Goal: Information Seeking & Learning: Learn about a topic

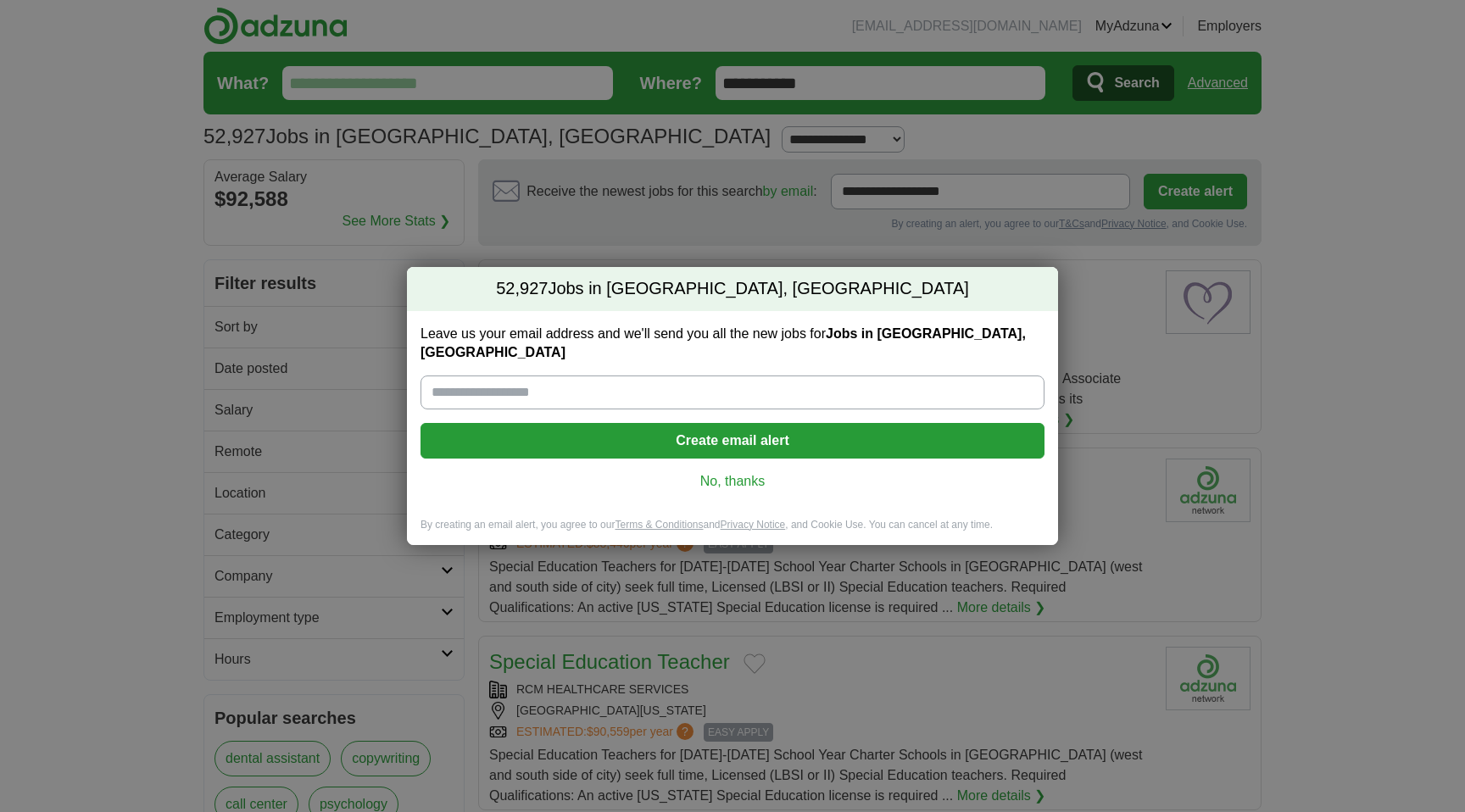
click at [732, 472] on link "No, thanks" at bounding box center [732, 480] width 597 height 18
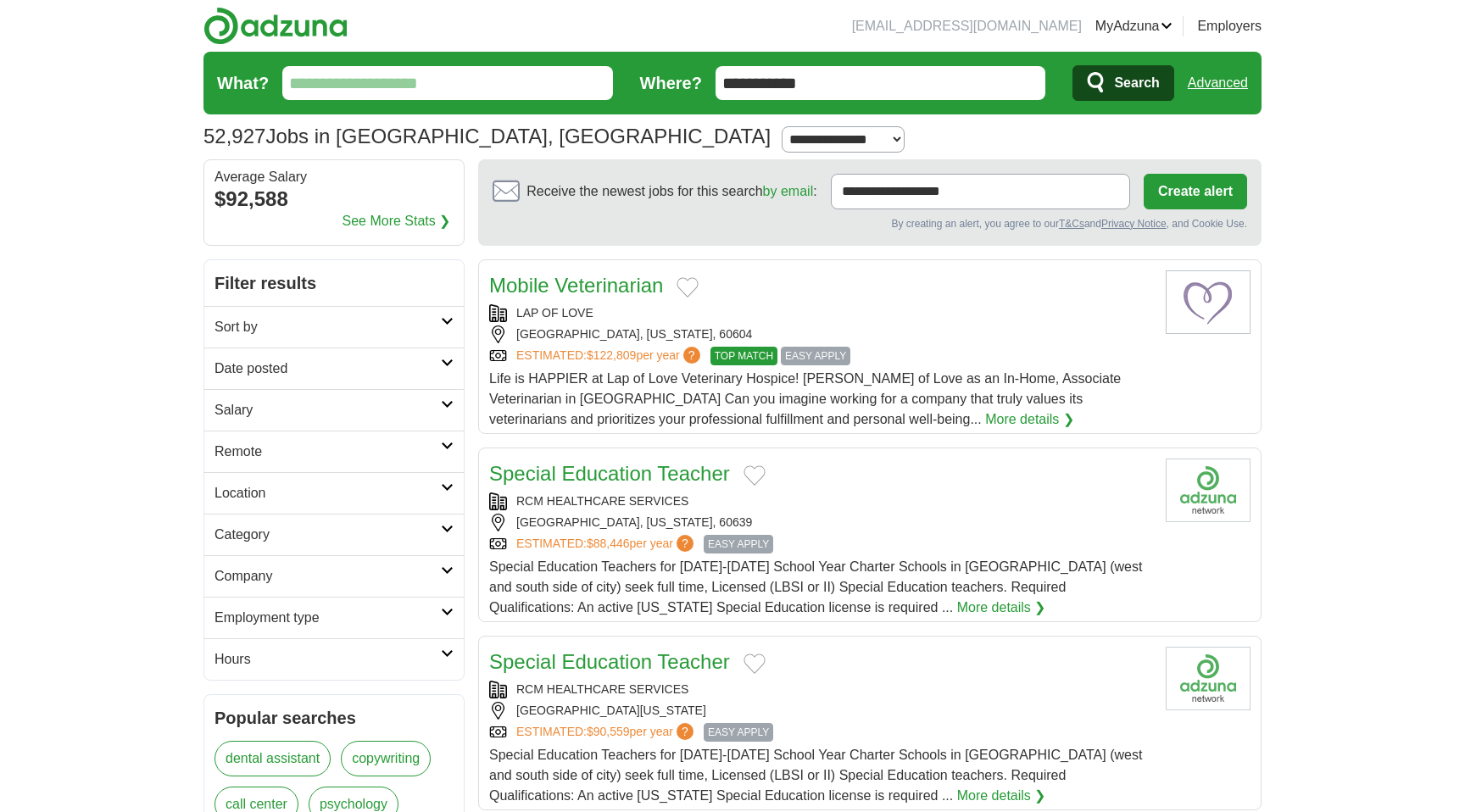
click at [448, 99] on input "What?" at bounding box center [448, 83] width 331 height 34
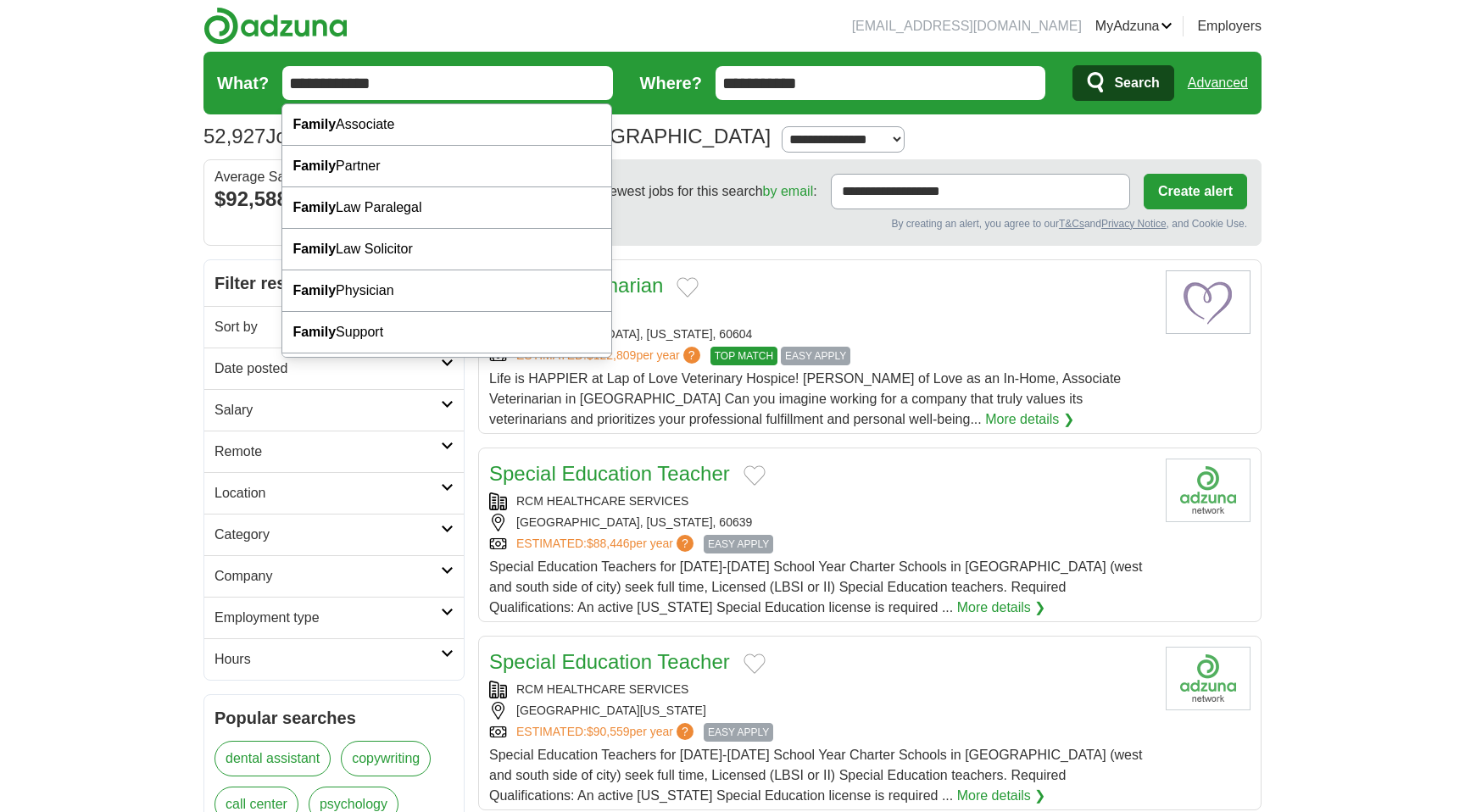
type input "**********"
click at [1072, 65] on button "Search" at bounding box center [1122, 83] width 101 height 36
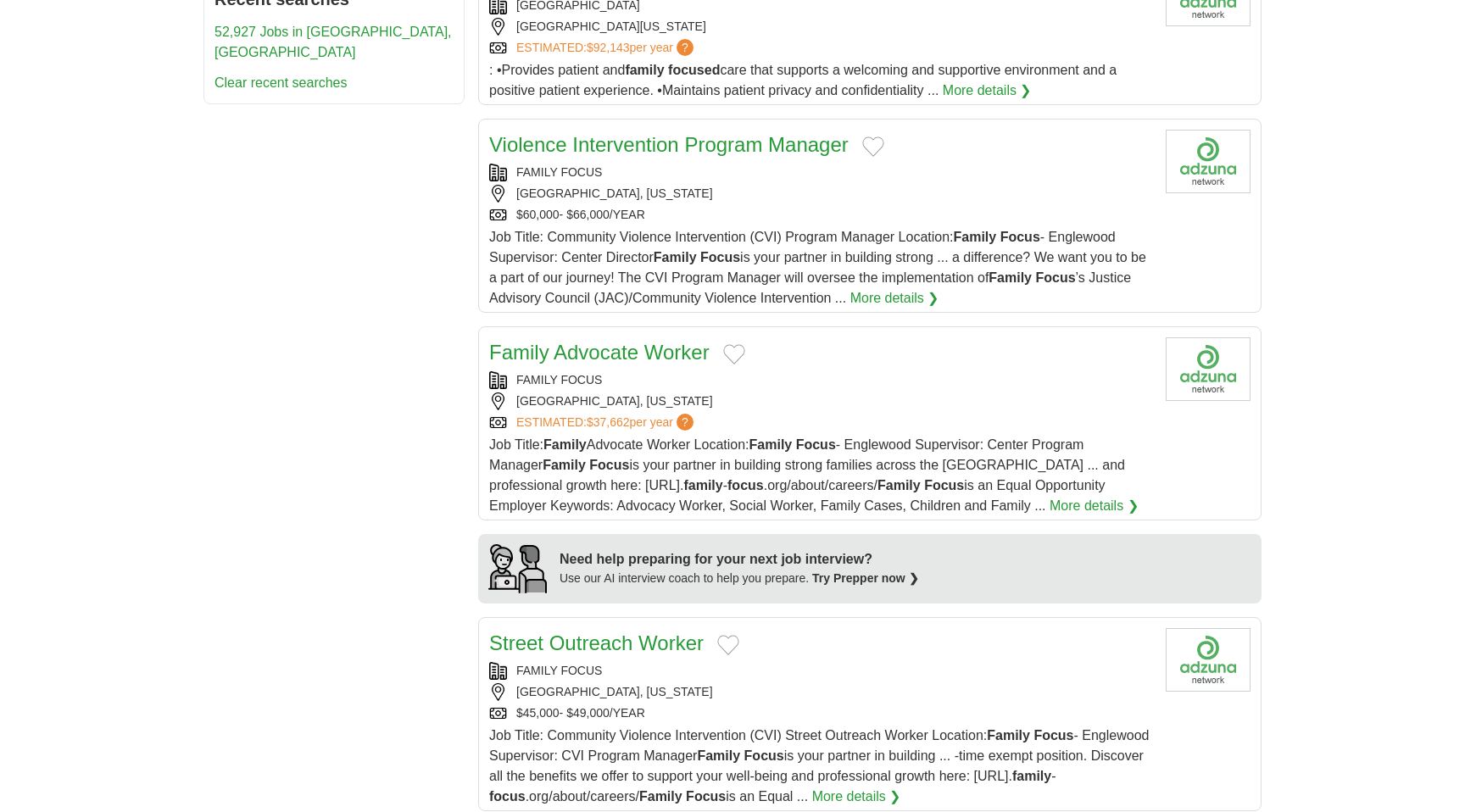
scroll to position [908, 0]
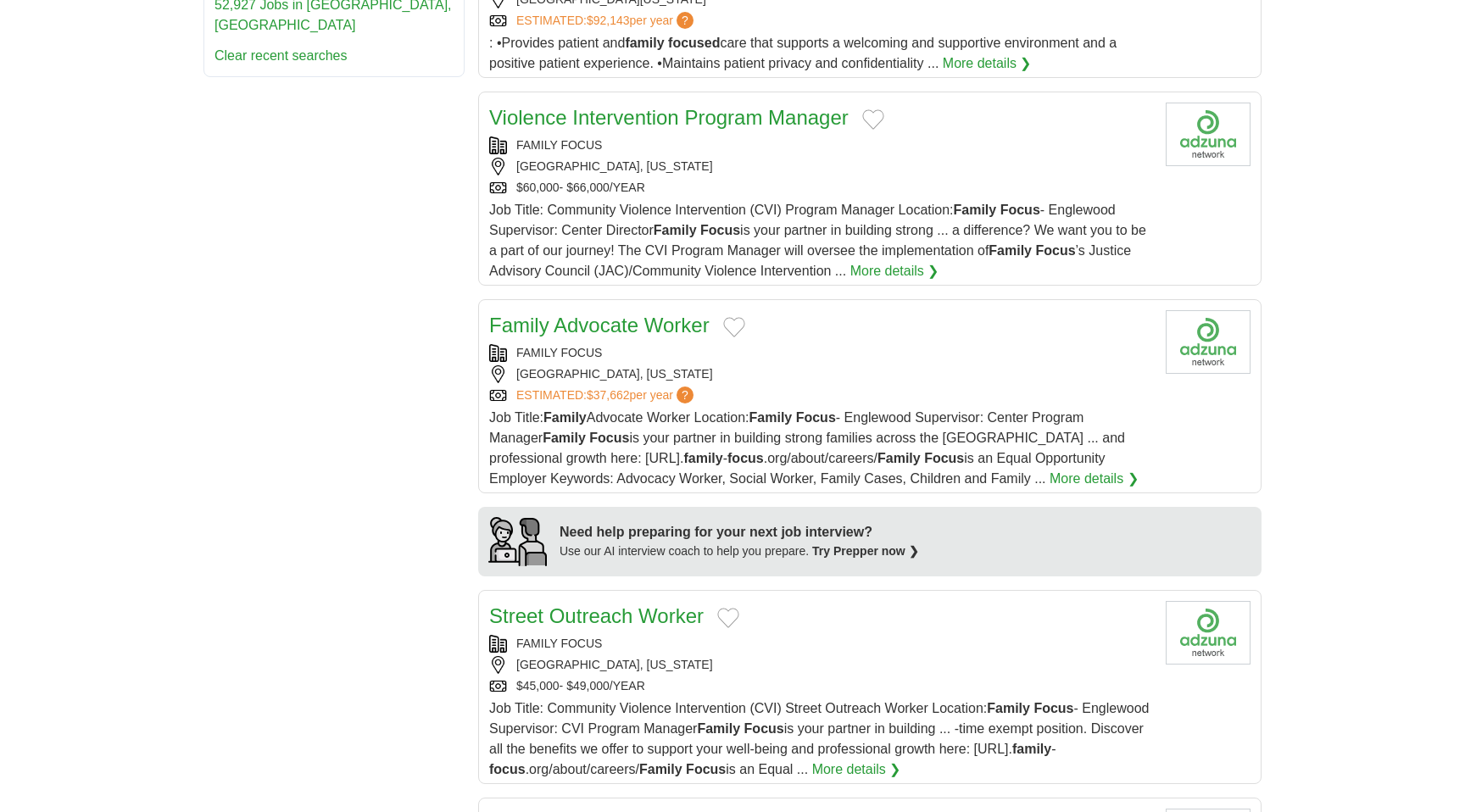
click at [588, 319] on link "Family Advocate Worker" at bounding box center [599, 325] width 220 height 23
